Goal: Transaction & Acquisition: Obtain resource

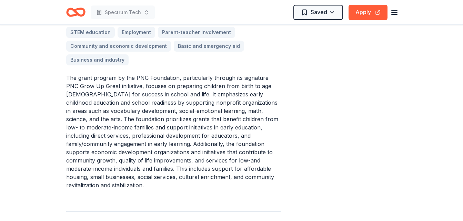
scroll to position [274, 0]
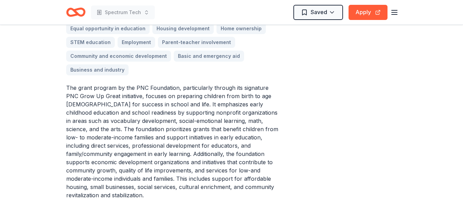
click at [67, 86] on p "The grant program by the PNC Foundation, particularly through its signature PNC…" at bounding box center [173, 142] width 215 height 116
drag, startPoint x: 67, startPoint y: 86, endPoint x: 88, endPoint y: 89, distance: 21.1
click at [88, 89] on p "The grant program by the PNC Foundation, particularly through its signature PNC…" at bounding box center [173, 142] width 215 height 116
click at [69, 89] on p "The grant program by the PNC Foundation, particularly through its signature PNC…" at bounding box center [173, 142] width 215 height 116
click at [69, 87] on p "The grant program by the PNC Foundation, particularly through its signature PNC…" at bounding box center [173, 142] width 215 height 116
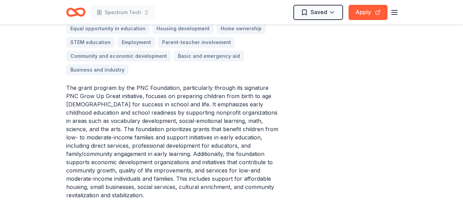
drag, startPoint x: 269, startPoint y: 187, endPoint x: 182, endPoint y: 179, distance: 87.5
click at [182, 179] on p "The grant program by the PNC Foundation, particularly through its signature PNC…" at bounding box center [173, 142] width 215 height 116
drag, startPoint x: 68, startPoint y: 85, endPoint x: 120, endPoint y: 98, distance: 53.6
click at [120, 97] on p "The grant program by the PNC Foundation, particularly through its signature PNC…" at bounding box center [173, 142] width 215 height 116
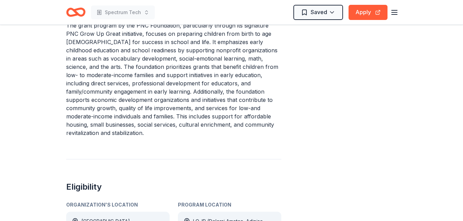
scroll to position [334, 0]
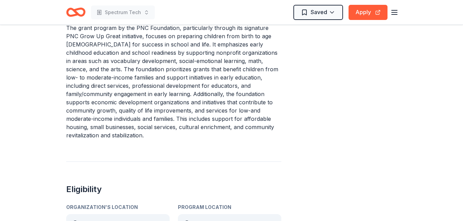
drag, startPoint x: 268, startPoint y: 125, endPoint x: 186, endPoint y: 125, distance: 82.3
click at [186, 125] on p "The grant program by the PNC Foundation, particularly through its signature PNC…" at bounding box center [173, 82] width 215 height 116
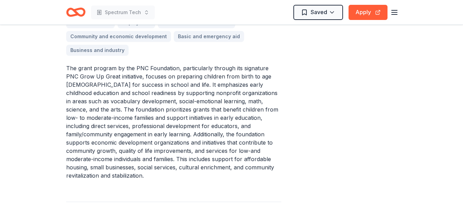
scroll to position [292, 0]
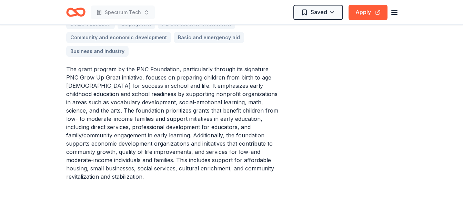
drag, startPoint x: 63, startPoint y: 68, endPoint x: 205, endPoint y: 96, distance: 145.3
click at [377, 10] on button "Apply" at bounding box center [367, 12] width 39 height 15
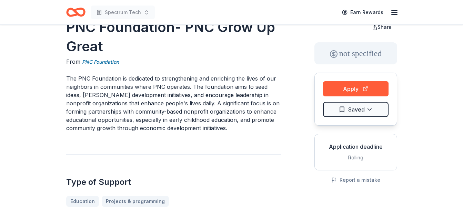
scroll to position [0, 0]
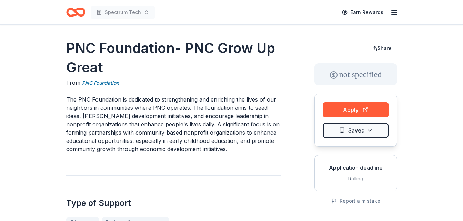
click at [395, 13] on icon "button" at bounding box center [394, 12] width 8 height 8
click at [78, 11] on icon "Home" at bounding box center [75, 12] width 19 height 16
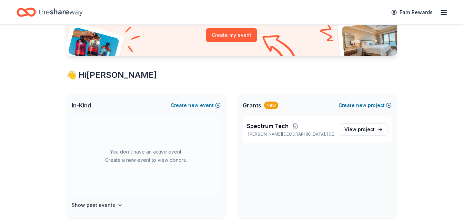
scroll to position [96, 0]
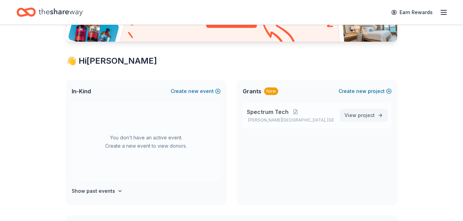
click at [351, 116] on span "View project" at bounding box center [359, 115] width 30 height 8
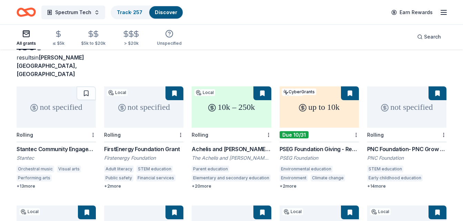
scroll to position [41, 0]
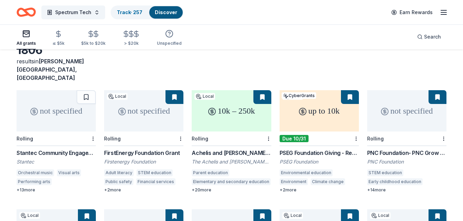
click at [238, 100] on div "10k – 250k" at bounding box center [230, 110] width 79 height 41
click at [334, 149] on div "PSEG Foundation Giving - Requests for Funding" at bounding box center [318, 153] width 79 height 8
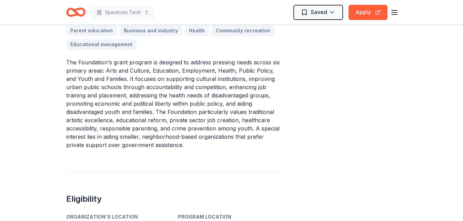
scroll to position [335, 0]
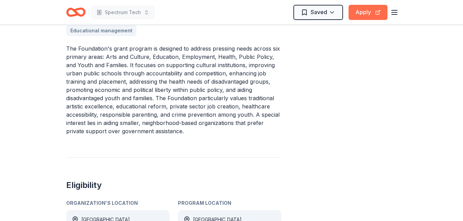
click at [371, 14] on button "Apply" at bounding box center [367, 12] width 39 height 15
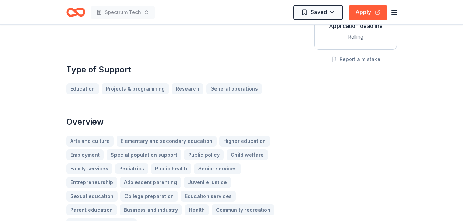
scroll to position [0, 0]
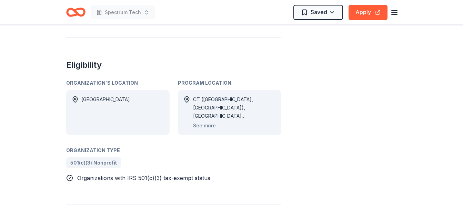
scroll to position [580, 0]
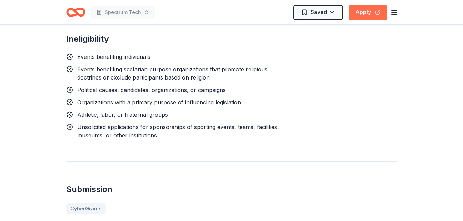
click at [377, 12] on button "Apply" at bounding box center [367, 12] width 39 height 15
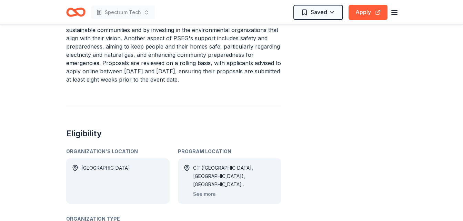
scroll to position [316, 0]
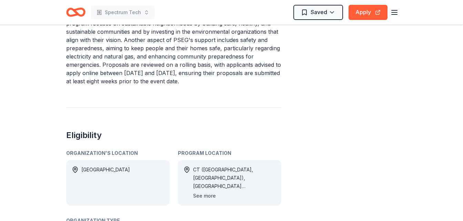
click at [209, 192] on button "See more" at bounding box center [204, 196] width 23 height 8
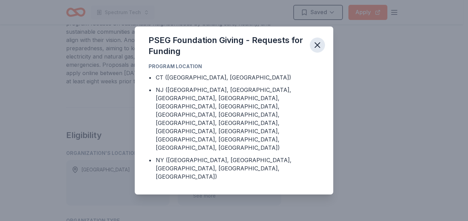
click at [318, 48] on icon "button" at bounding box center [317, 45] width 5 height 5
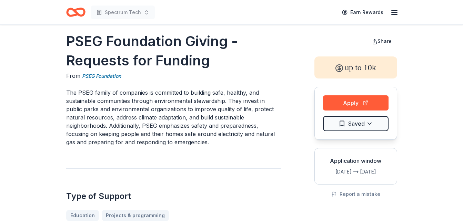
scroll to position [0, 0]
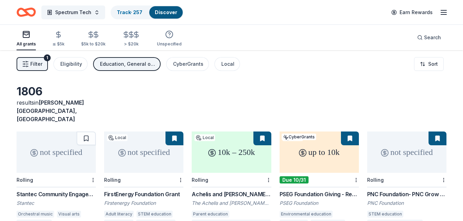
scroll to position [41, 0]
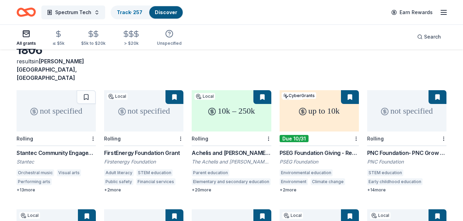
click at [152, 132] on div "Rolling" at bounding box center [143, 139] width 79 height 14
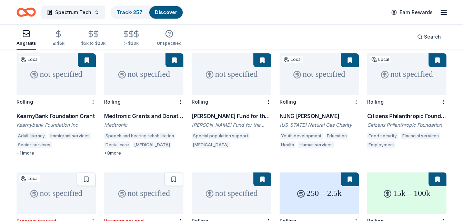
scroll to position [198, 0]
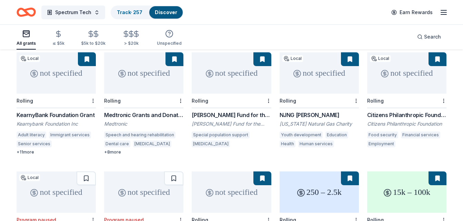
click at [59, 120] on div "KearnyBank Foundation Grant Kearnybank Foundation Inc Adult literacy Immigrant …" at bounding box center [56, 133] width 79 height 44
click at [300, 132] on div "Youth development" at bounding box center [300, 135] width 43 height 7
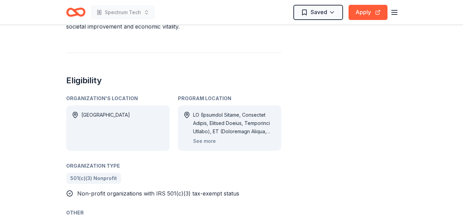
scroll to position [312, 0]
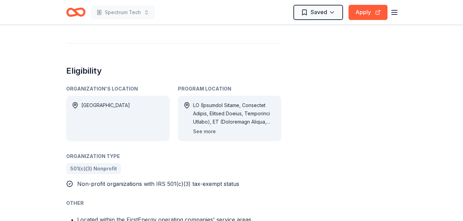
click at [206, 127] on button "See more" at bounding box center [204, 131] width 23 height 8
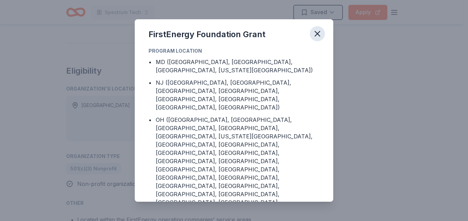
click at [319, 30] on icon "button" at bounding box center [317, 34] width 10 height 10
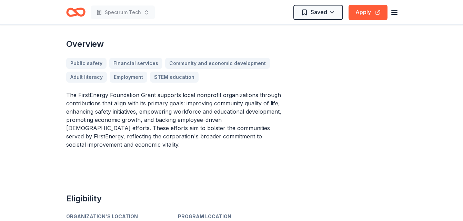
scroll to position [0, 0]
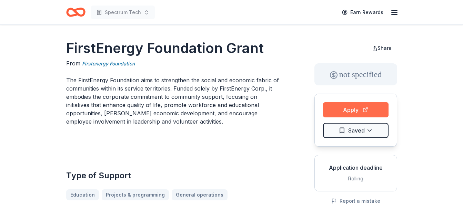
click at [349, 108] on button "Apply" at bounding box center [355, 109] width 65 height 15
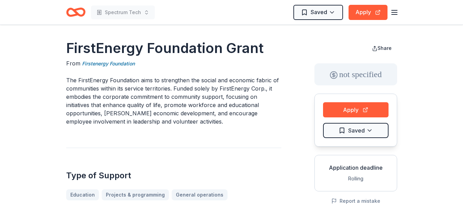
scroll to position [193, 0]
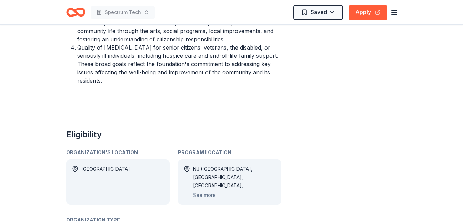
scroll to position [372, 0]
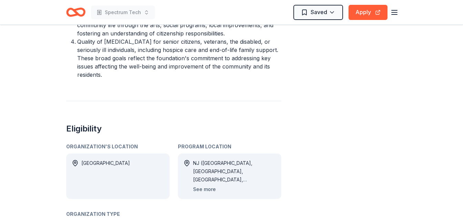
click at [196, 185] on button "See more" at bounding box center [204, 189] width 23 height 8
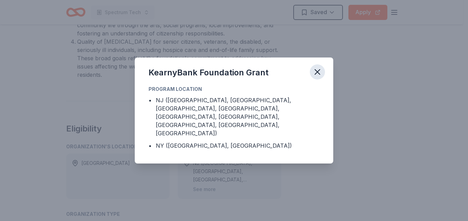
click at [319, 77] on icon "button" at bounding box center [317, 72] width 10 height 10
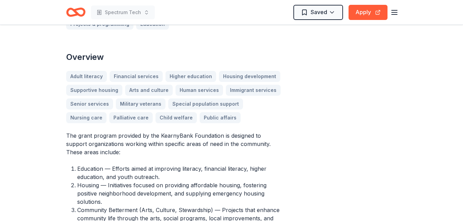
scroll to position [0, 0]
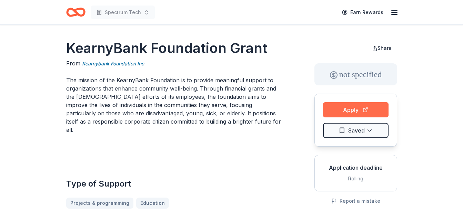
click at [334, 112] on button "Apply" at bounding box center [355, 109] width 65 height 15
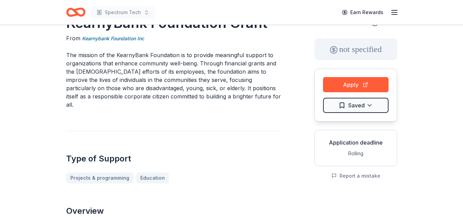
scroll to position [7, 0]
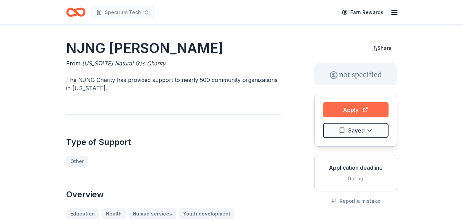
click at [356, 110] on button "Apply" at bounding box center [355, 109] width 65 height 15
